Goal: Navigation & Orientation: Understand site structure

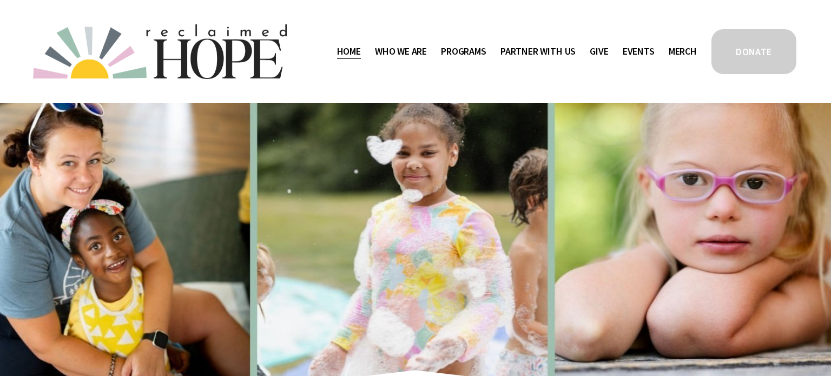
click at [0, 0] on span "Work With Us" at bounding box center [0, 0] width 0 height 0
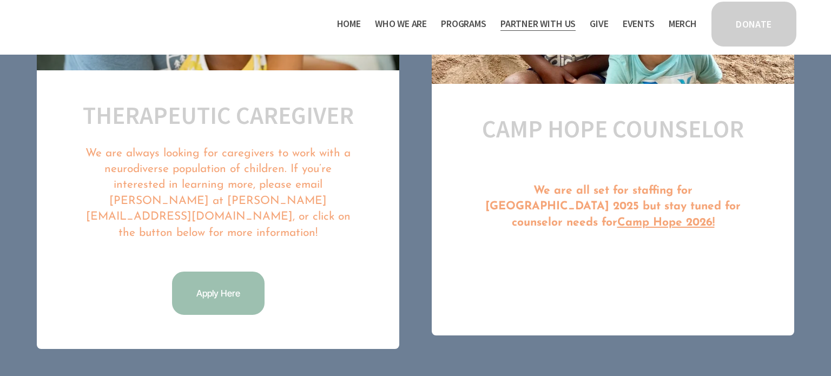
scroll to position [604, 0]
click at [624, 21] on link "Events" at bounding box center [639, 23] width 32 height 17
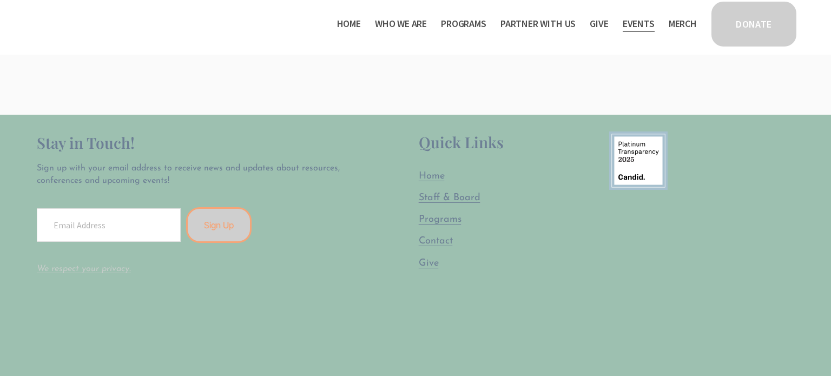
scroll to position [463, 0]
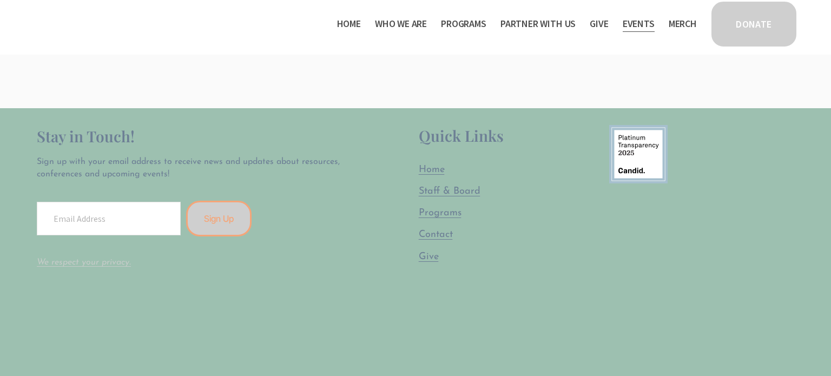
click at [459, 197] on link "Staff & Board" at bounding box center [450, 192] width 62 height 14
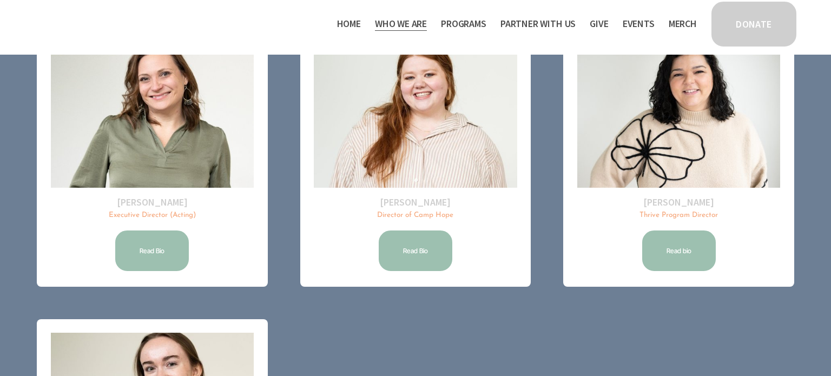
scroll to position [191, 0]
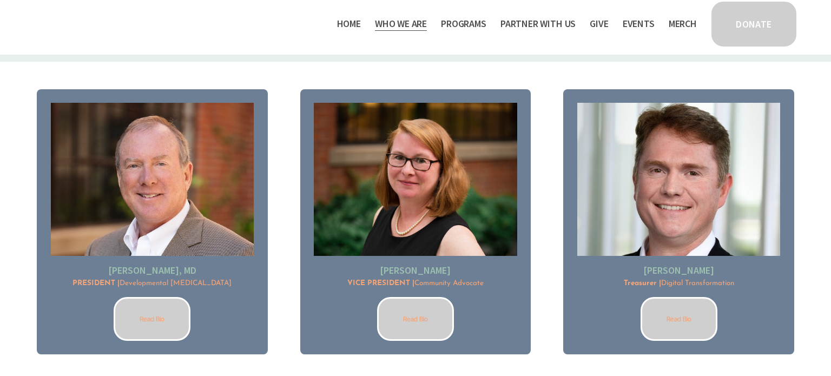
scroll to position [835, 0]
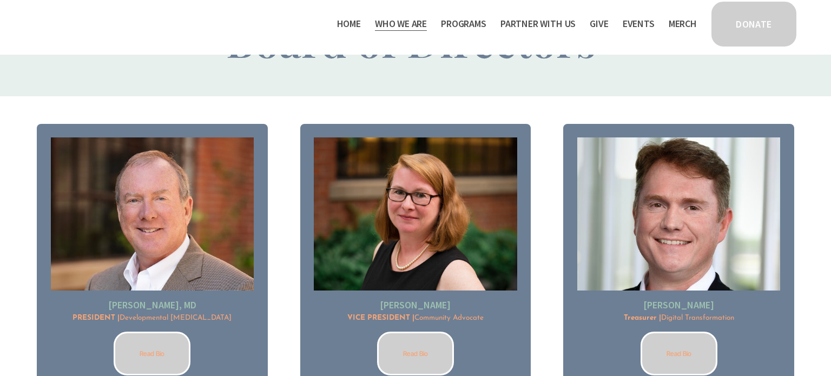
click at [39, 275] on li "Kenneth W. Norwood, Jr., MD PRESIDENT | Developmental Pediatrician Read Bio" at bounding box center [152, 257] width 231 height 266
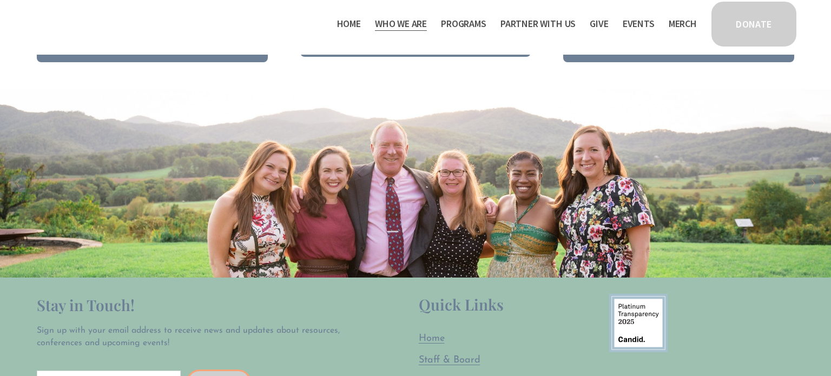
scroll to position [1779, 0]
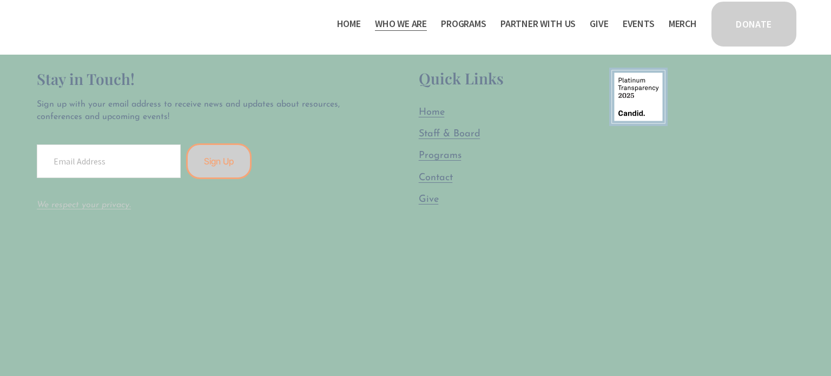
click at [67, 265] on div "Stay in Touch! Sign up with your email address to receive news and updates abou…" at bounding box center [193, 254] width 312 height 372
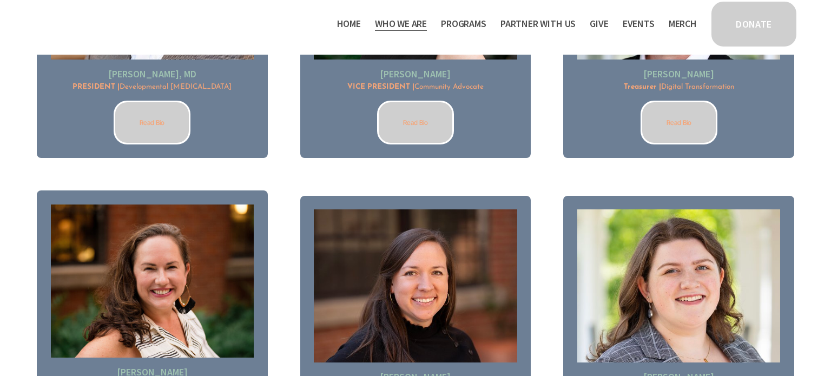
scroll to position [1065, 0]
click at [470, 28] on span "Programs" at bounding box center [463, 24] width 45 height 16
click at [457, 20] on span "Programs" at bounding box center [463, 24] width 45 height 16
click at [541, 23] on span "Partner With Us" at bounding box center [537, 24] width 75 height 16
click at [347, 29] on link "Home" at bounding box center [349, 23] width 24 height 17
